Goal: Information Seeking & Learning: Understand process/instructions

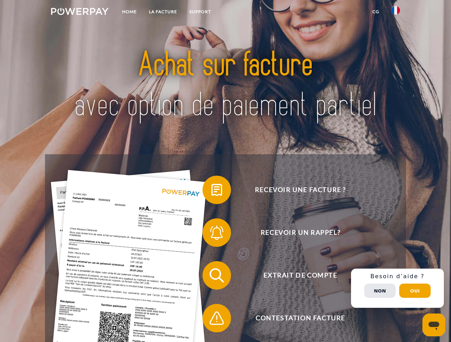
click at [80, 12] on img at bounding box center [79, 11] width 57 height 7
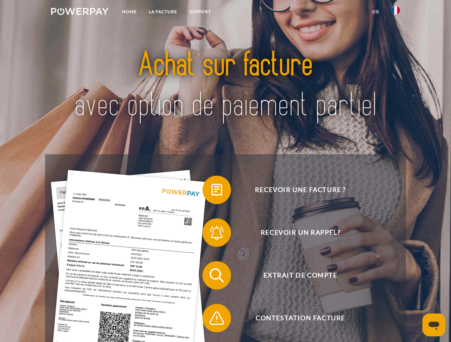
click at [395, 12] on img at bounding box center [395, 10] width 9 height 9
click at [375, 12] on link "CG" at bounding box center [375, 11] width 19 height 13
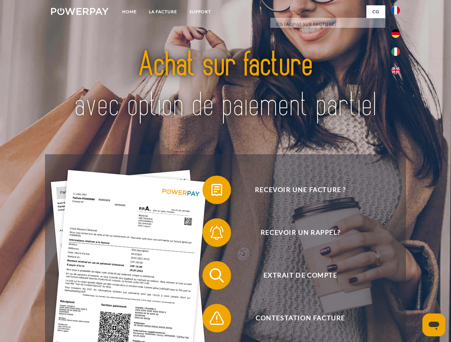
click at [211, 192] on span at bounding box center [206, 190] width 36 height 36
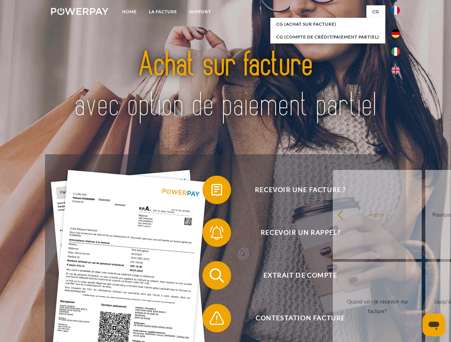
click at [211, 234] on div "Recevoir une facture ? Recevoir un rappel? Extrait de compte retour" at bounding box center [225, 296] width 360 height 285
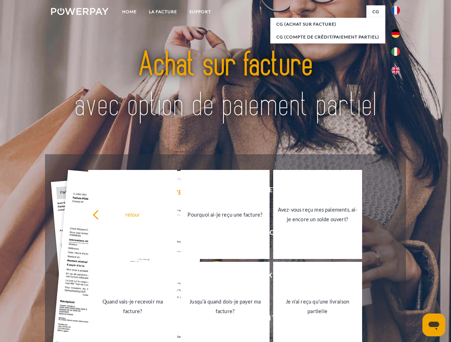
click at [211, 277] on link "Jusqu'à quand dois-je payer ma facture?" at bounding box center [224, 306] width 89 height 89
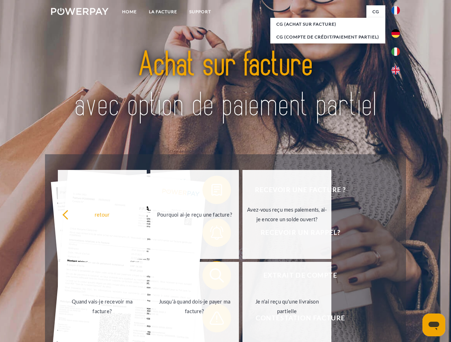
click at [211, 320] on span at bounding box center [206, 319] width 36 height 36
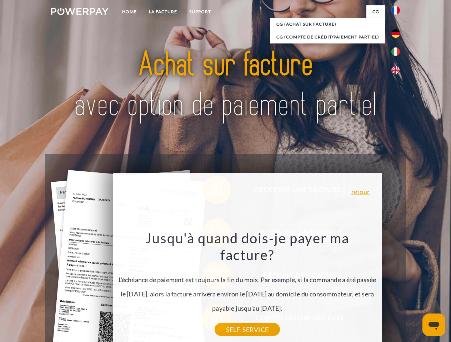
click at [397, 289] on div "Recevoir une facture ? Recevoir un rappel? Extrait de compte retour" at bounding box center [225, 296] width 360 height 285
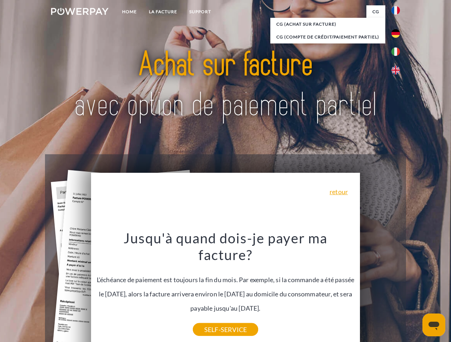
click at [380, 290] on span "Extrait de compte" at bounding box center [300, 275] width 175 height 29
click at [414, 291] on header "Home LA FACTURE Support" at bounding box center [225, 246] width 451 height 493
